Goal: Find specific page/section: Find specific page/section

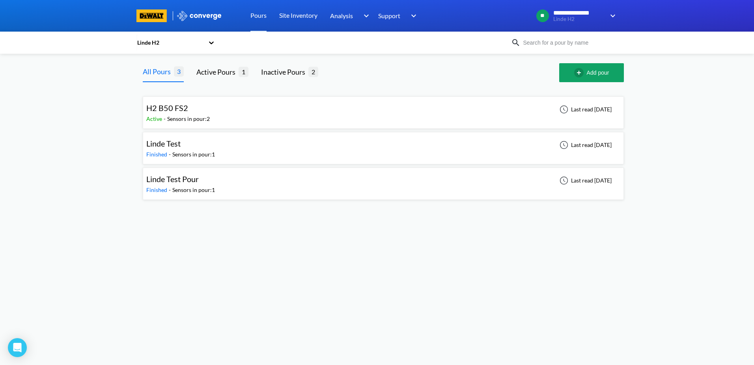
click at [348, 68] on div at bounding box center [445, 72] width 228 height 19
click at [261, 15] on link "Pours" at bounding box center [259, 16] width 16 height 32
click at [211, 43] on icon at bounding box center [211, 42] width 5 height 3
click at [179, 59] on div "Linde H2" at bounding box center [175, 63] width 79 height 15
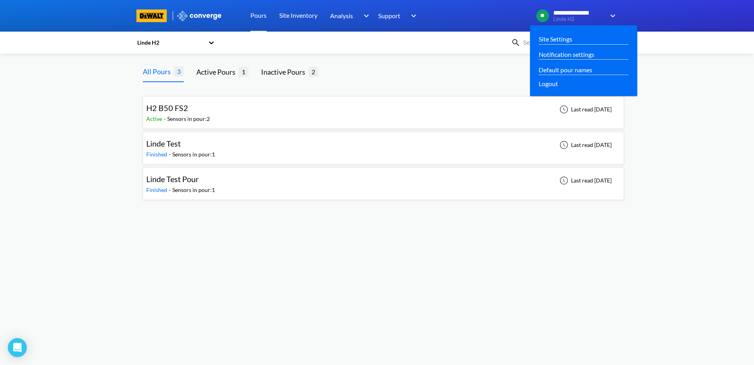
click at [614, 14] on img at bounding box center [611, 15] width 13 height 9
click at [578, 37] on div "Site Settings" at bounding box center [584, 39] width 90 height 10
click at [559, 36] on link "Site Settings" at bounding box center [556, 39] width 34 height 10
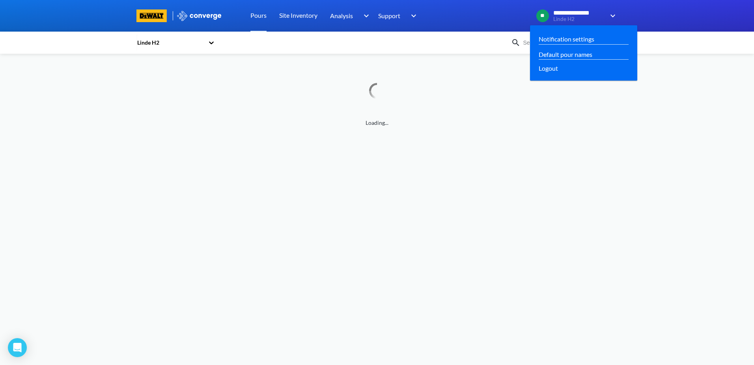
click at [611, 18] on img at bounding box center [611, 15] width 13 height 9
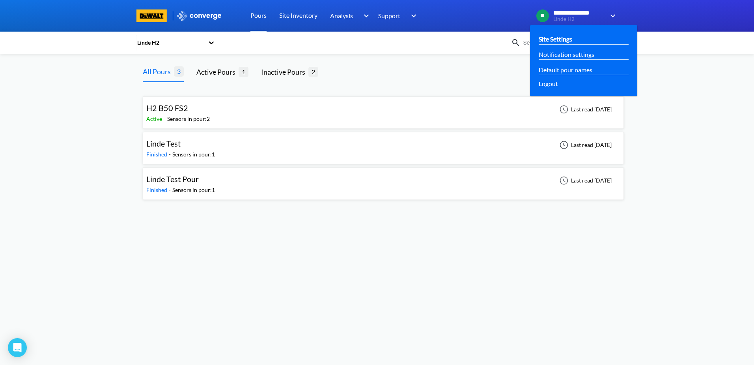
click at [567, 39] on link "Site Settings" at bounding box center [556, 39] width 34 height 10
